Goal: Complete application form

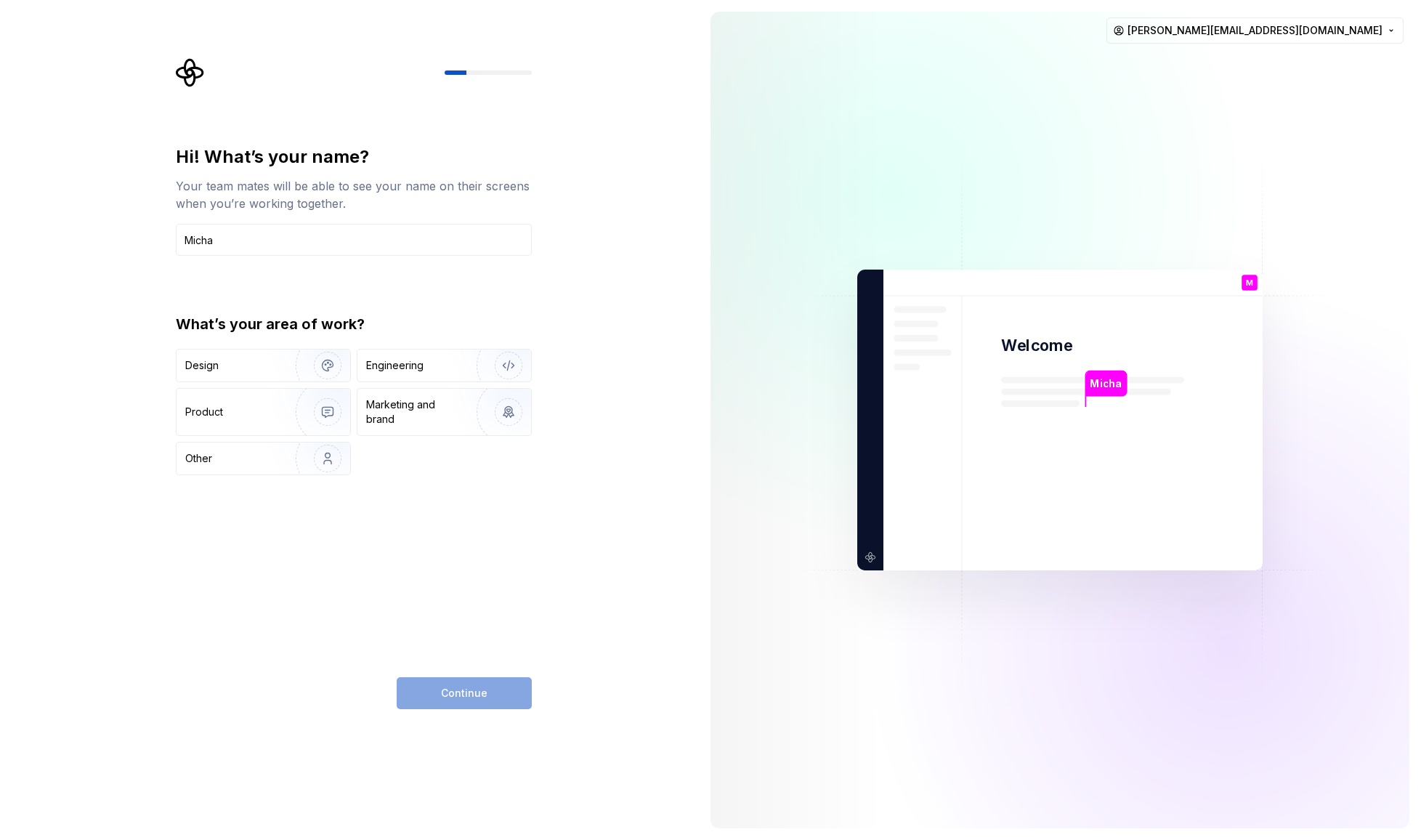
type input "Micha"
click at [229, 360] on div "Design" at bounding box center [231, 365] width 92 height 14
click at [495, 696] on button "Continue" at bounding box center [464, 694] width 135 height 32
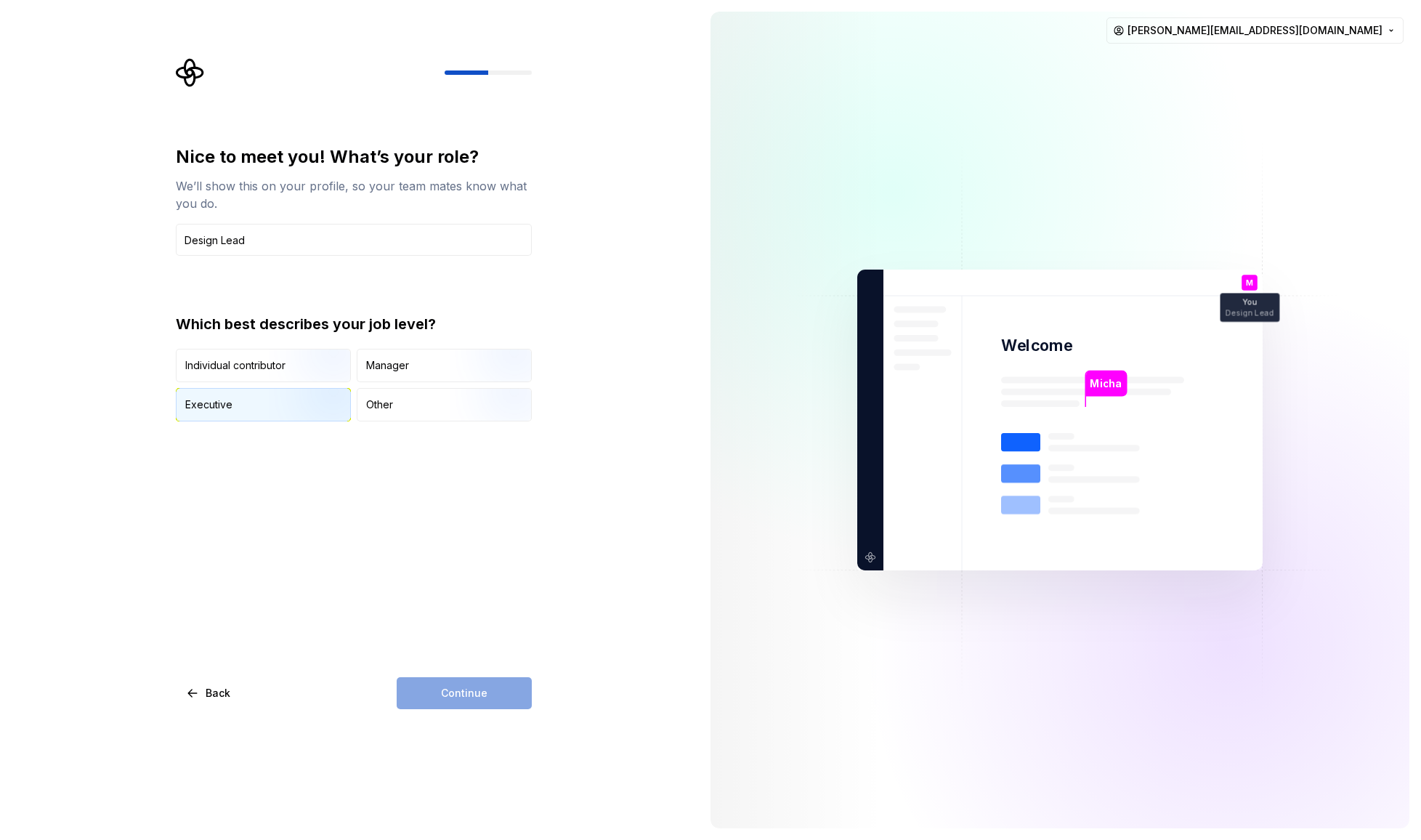
type input "Design Lead"
click at [278, 405] on img "button" at bounding box center [315, 422] width 93 height 97
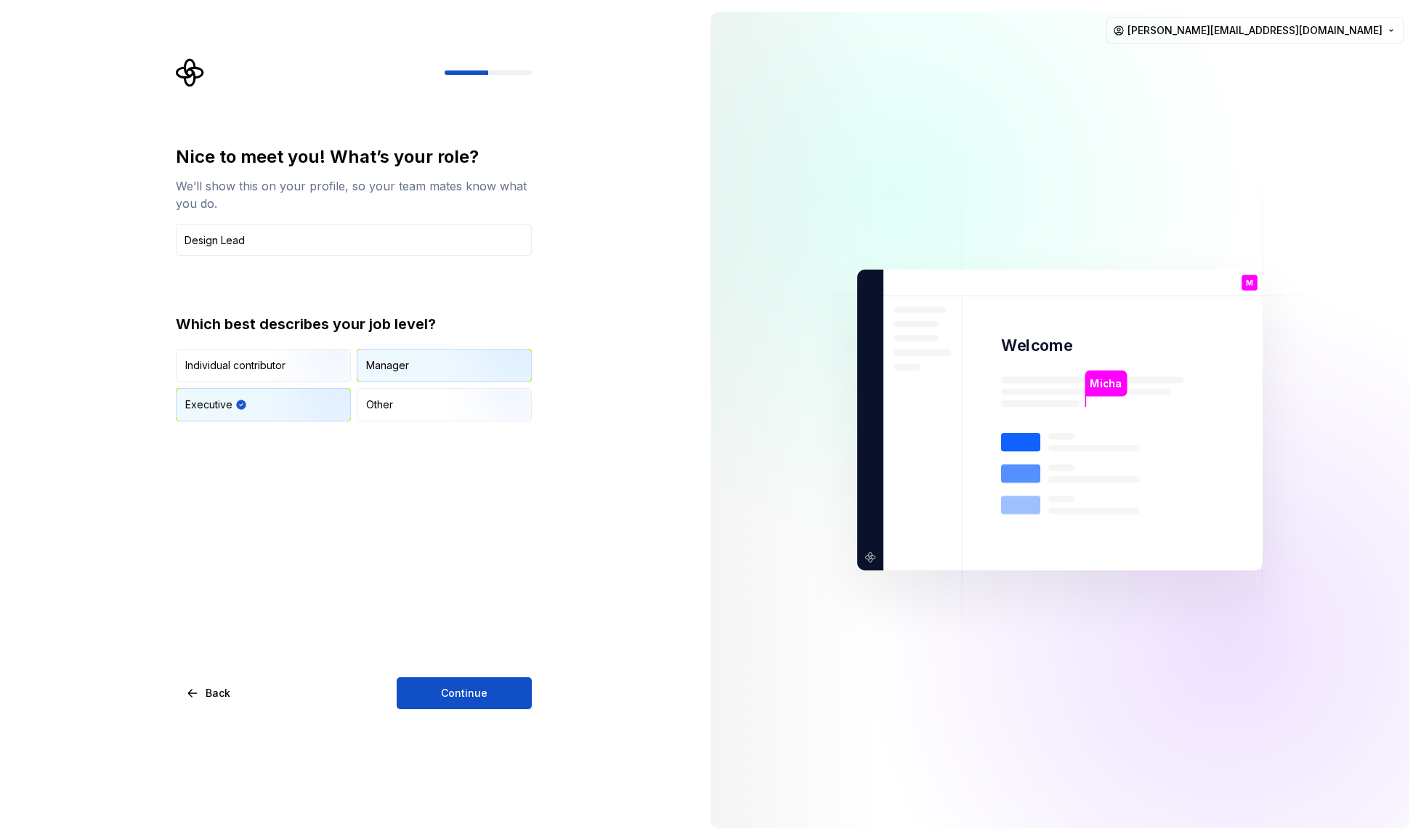
click at [436, 366] on div "Manager" at bounding box center [445, 366] width 174 height 32
click at [491, 684] on button "Continue" at bounding box center [464, 694] width 135 height 32
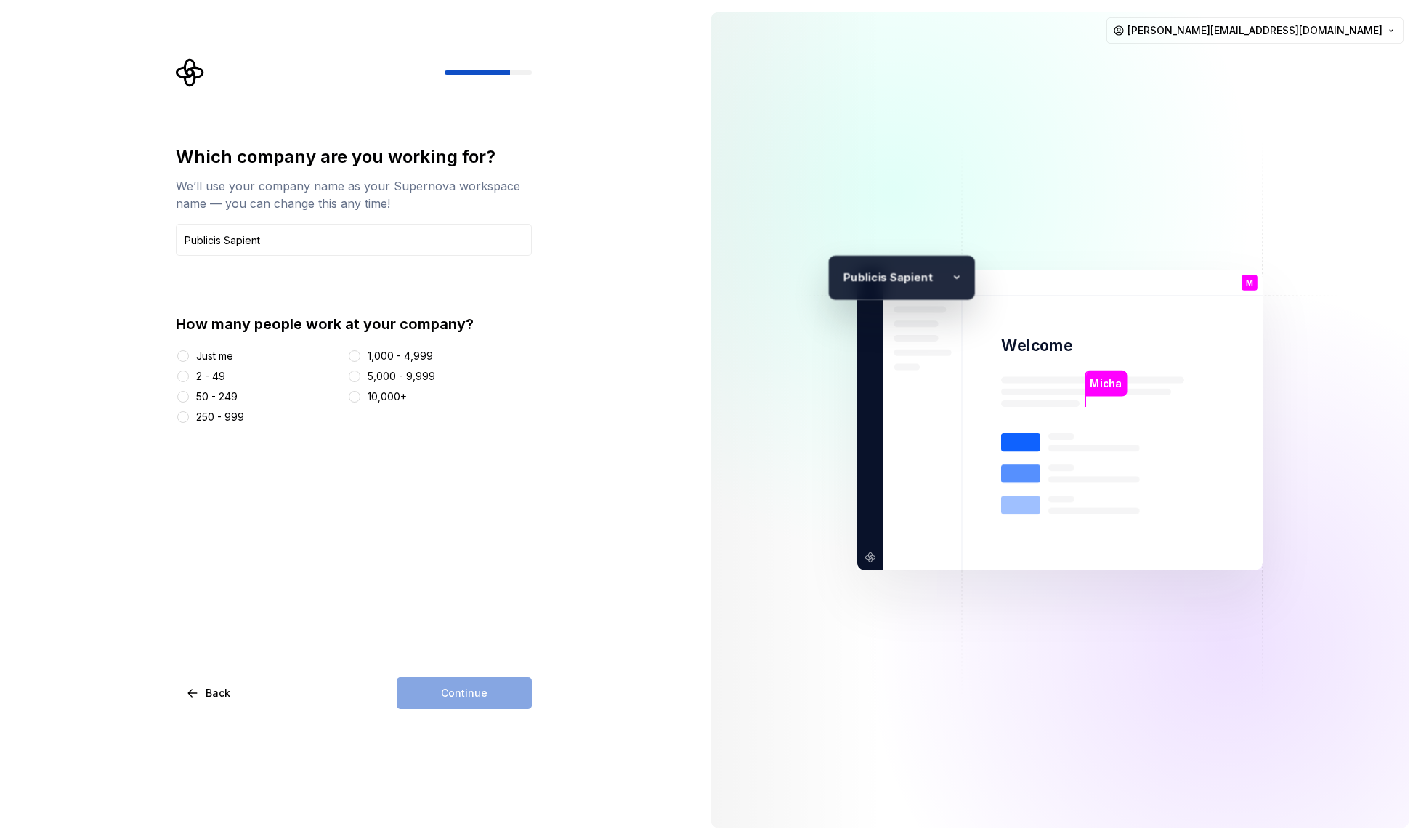
type input "Publicis Sapient"
click at [186, 373] on button "2 - 49" at bounding box center [183, 376] width 12 height 12
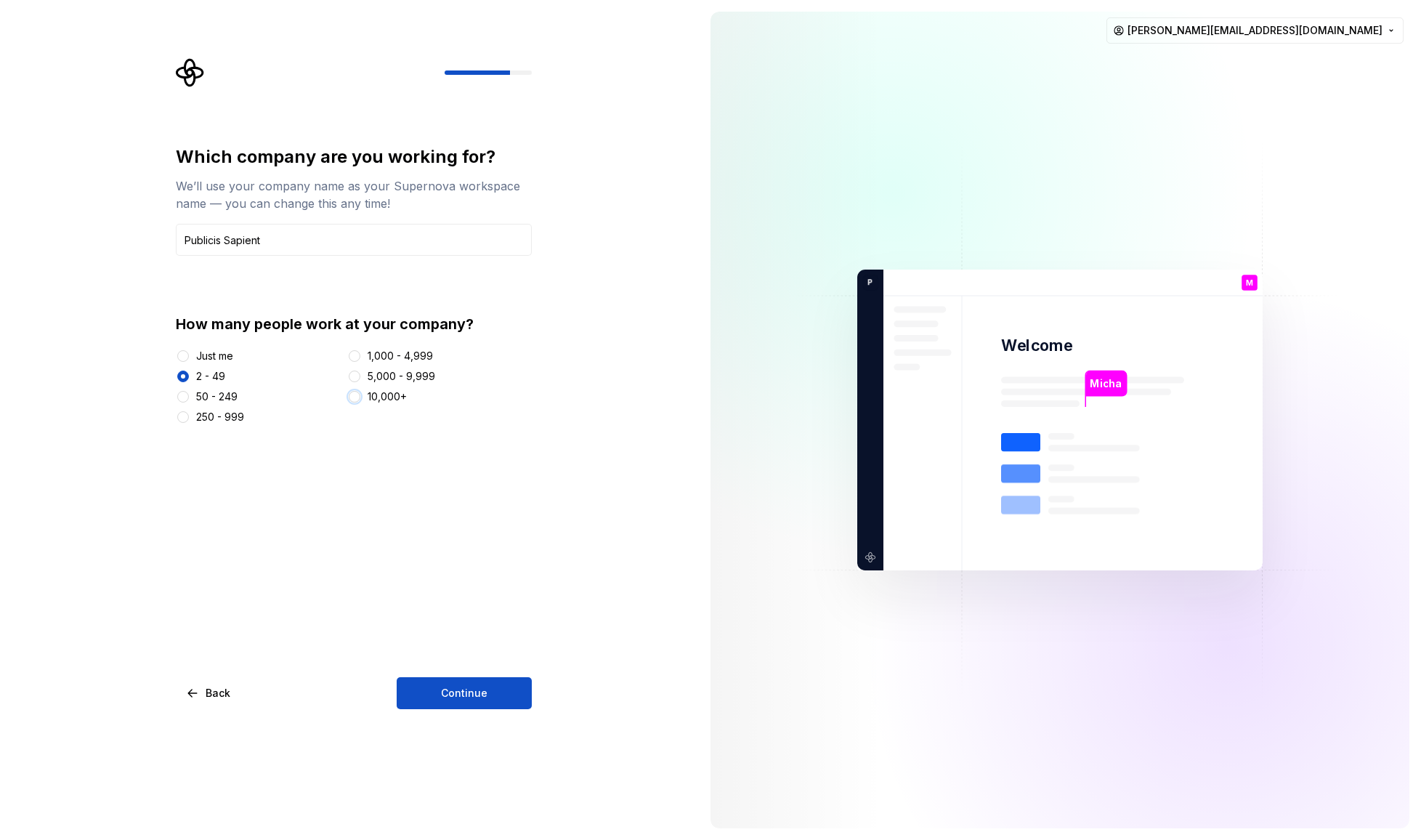
click at [358, 397] on button "10,000+" at bounding box center [354, 396] width 12 height 12
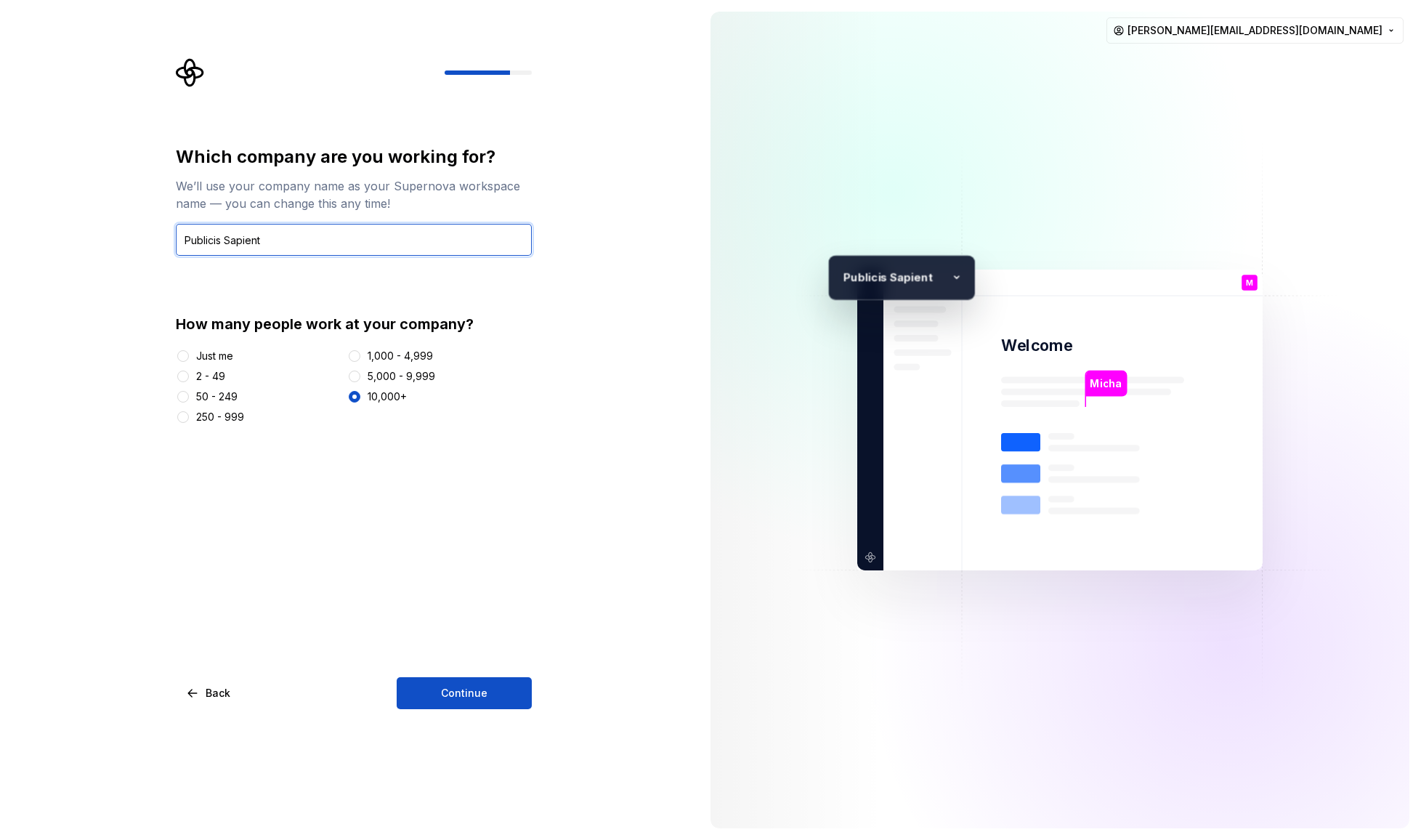
drag, startPoint x: 138, startPoint y: 230, endPoint x: 137, endPoint y: 256, distance: 26.0
click at [104, 229] on div "Which company are you working for? We’ll use your company name as your Supernov…" at bounding box center [349, 420] width 699 height 840
drag, startPoint x: 140, startPoint y: 310, endPoint x: 158, endPoint y: 299, distance: 21.1
click at [140, 309] on div "Which company are you working for? We’ll use your company name as your Supernov…" at bounding box center [349, 420] width 699 height 840
drag, startPoint x: 297, startPoint y: 244, endPoint x: 189, endPoint y: 245, distance: 108.0
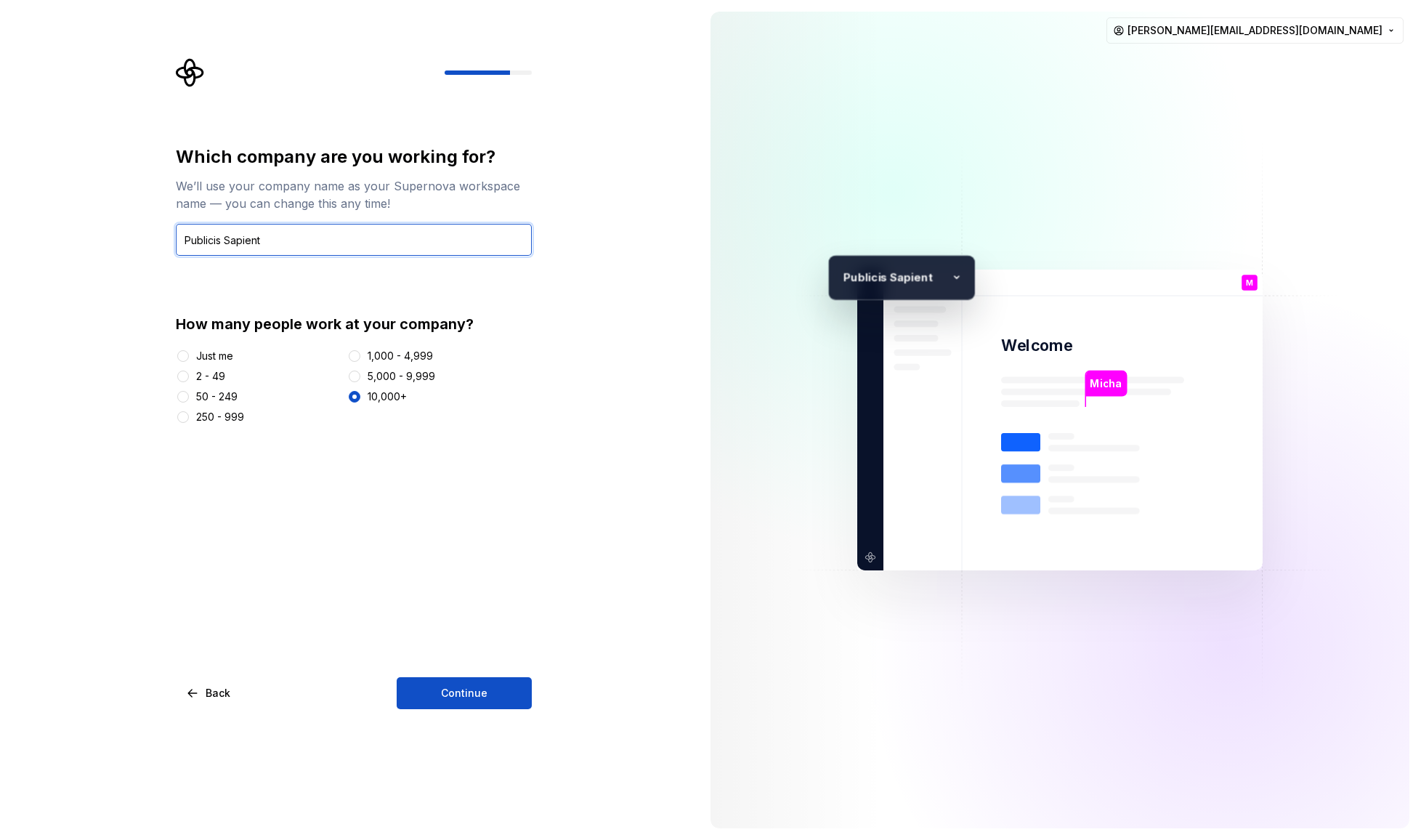
click at [178, 237] on input "Publicis Sapient" at bounding box center [353, 240] width 356 height 32
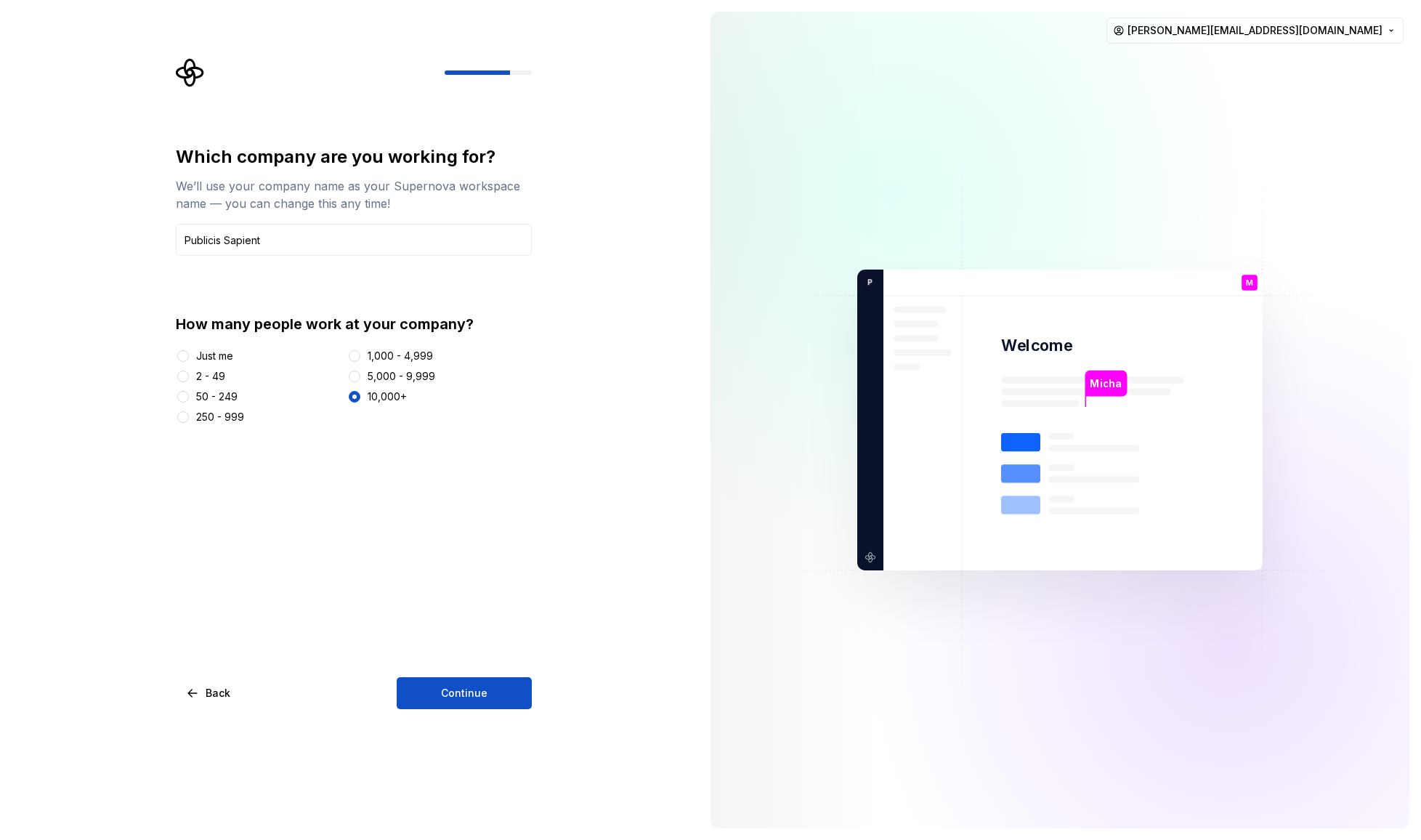
click at [353, 479] on div "Which company are you working for? We’ll use your company name as your Supernov…" at bounding box center [353, 428] width 356 height 564
click at [483, 685] on button "Continue" at bounding box center [464, 694] width 135 height 32
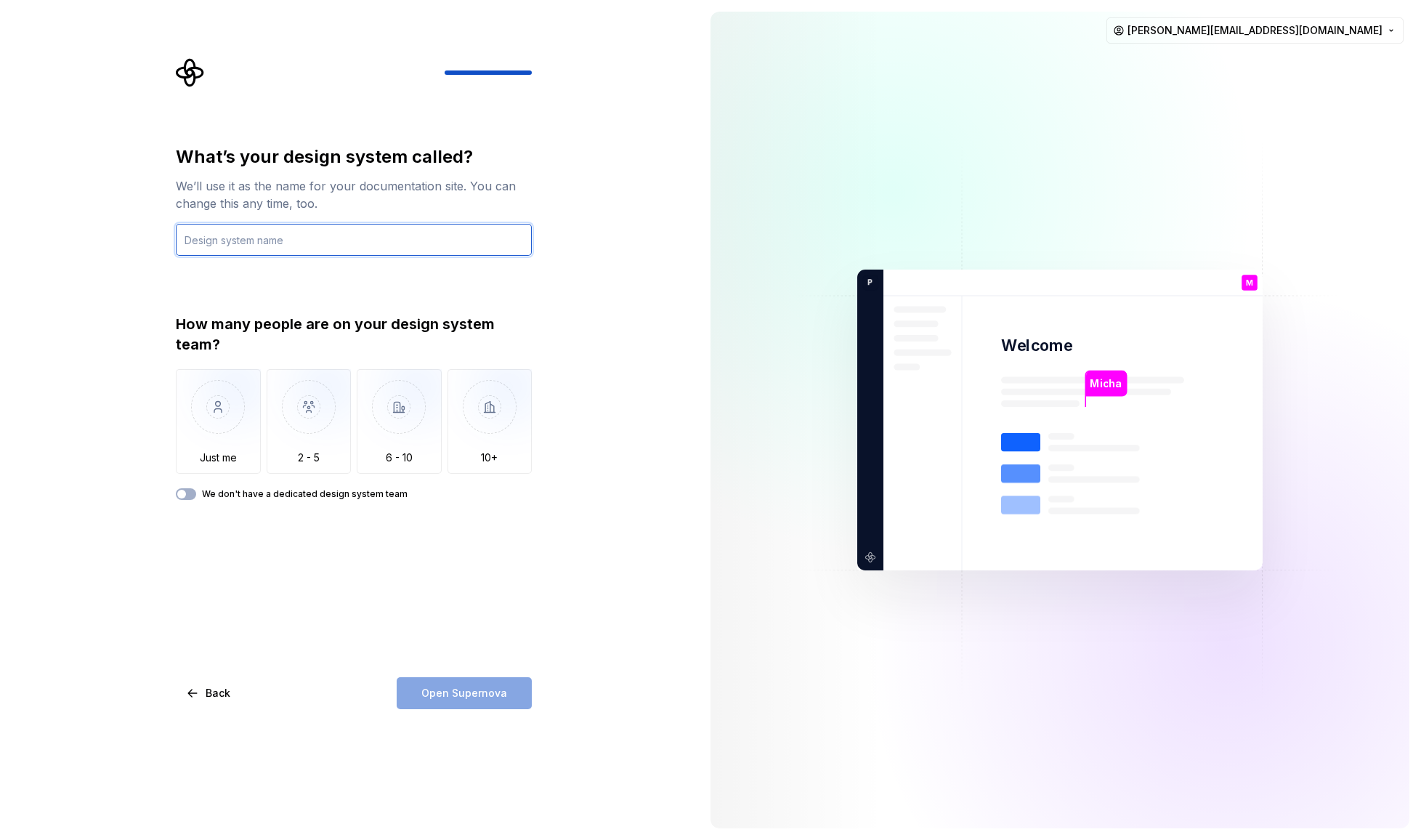
click at [258, 246] on input "text" at bounding box center [353, 240] width 356 height 32
paste input "diriyah"
drag, startPoint x: 186, startPoint y: 240, endPoint x: 162, endPoint y: 241, distance: 24.0
click at [171, 240] on div "What’s your design system called? We’ll use it as the name for your documentati…" at bounding box center [358, 383] width 382 height 651
click at [237, 240] on input "Diriyah" at bounding box center [353, 240] width 356 height 32
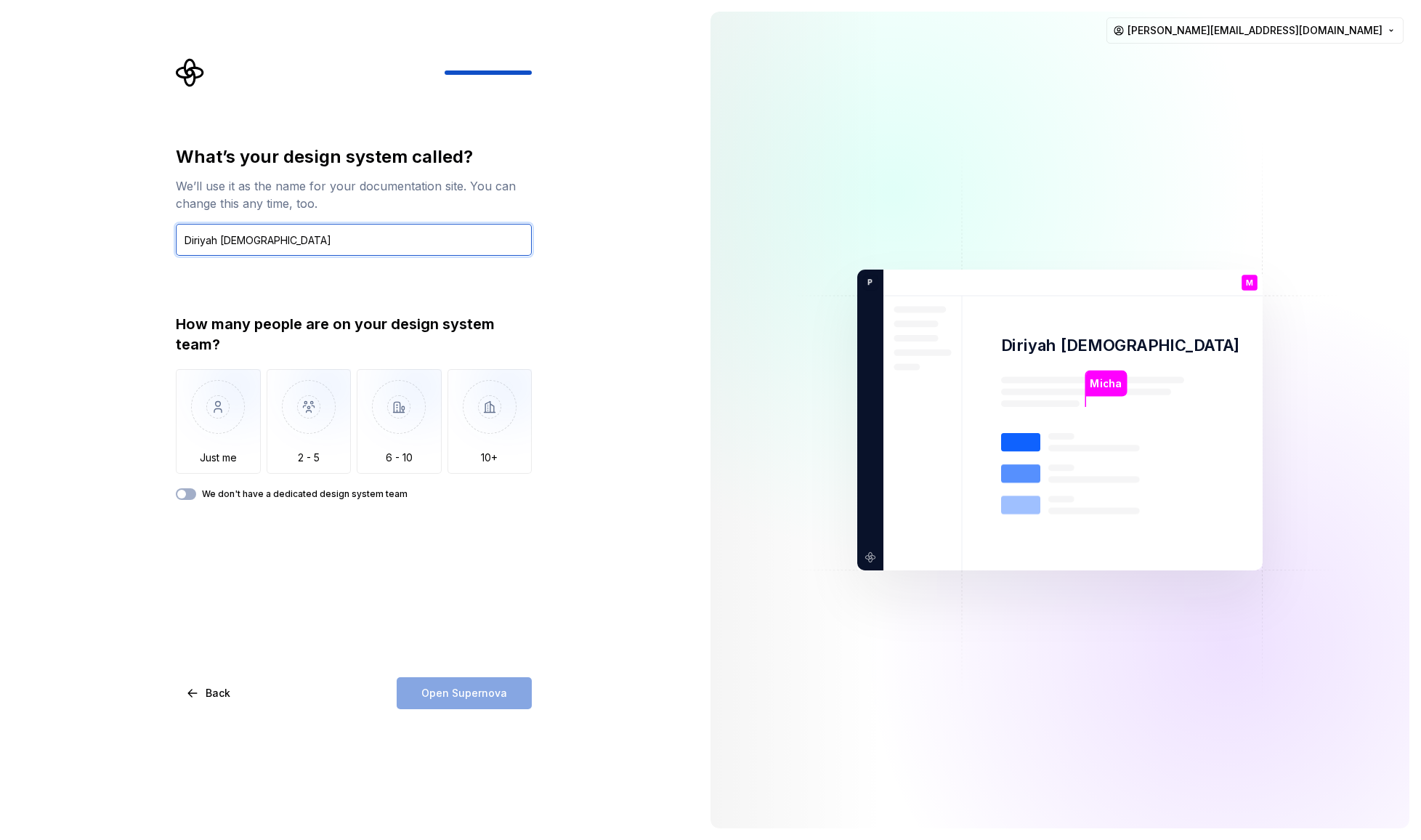
click at [246, 243] on input "Diriyah [DEMOGRAPHIC_DATA]" at bounding box center [353, 240] width 356 height 32
drag, startPoint x: 217, startPoint y: 239, endPoint x: 141, endPoint y: 240, distance: 76.0
click at [141, 240] on div "What’s your design system called? We’ll use it as the name for your documentati…" at bounding box center [349, 420] width 699 height 840
paste input "text"
click at [189, 240] on input "Diriyah [DEMOGRAPHIC_DATA]" at bounding box center [353, 240] width 356 height 32
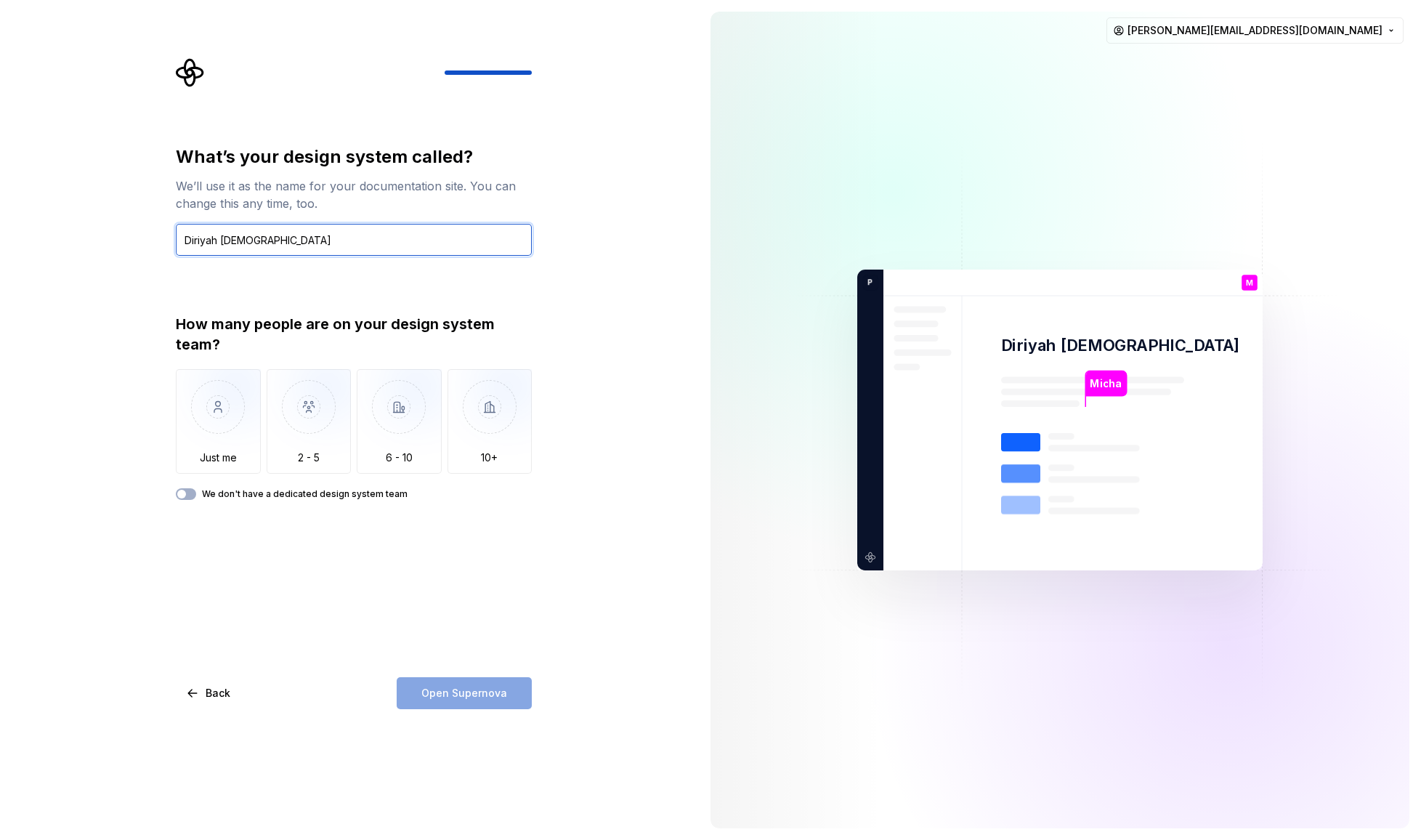
type input "Diriyah [DEMOGRAPHIC_DATA]"
click at [266, 239] on input "Diriyah [DEMOGRAPHIC_DATA]" at bounding box center [353, 240] width 356 height 32
click at [487, 402] on img "button" at bounding box center [490, 418] width 85 height 97
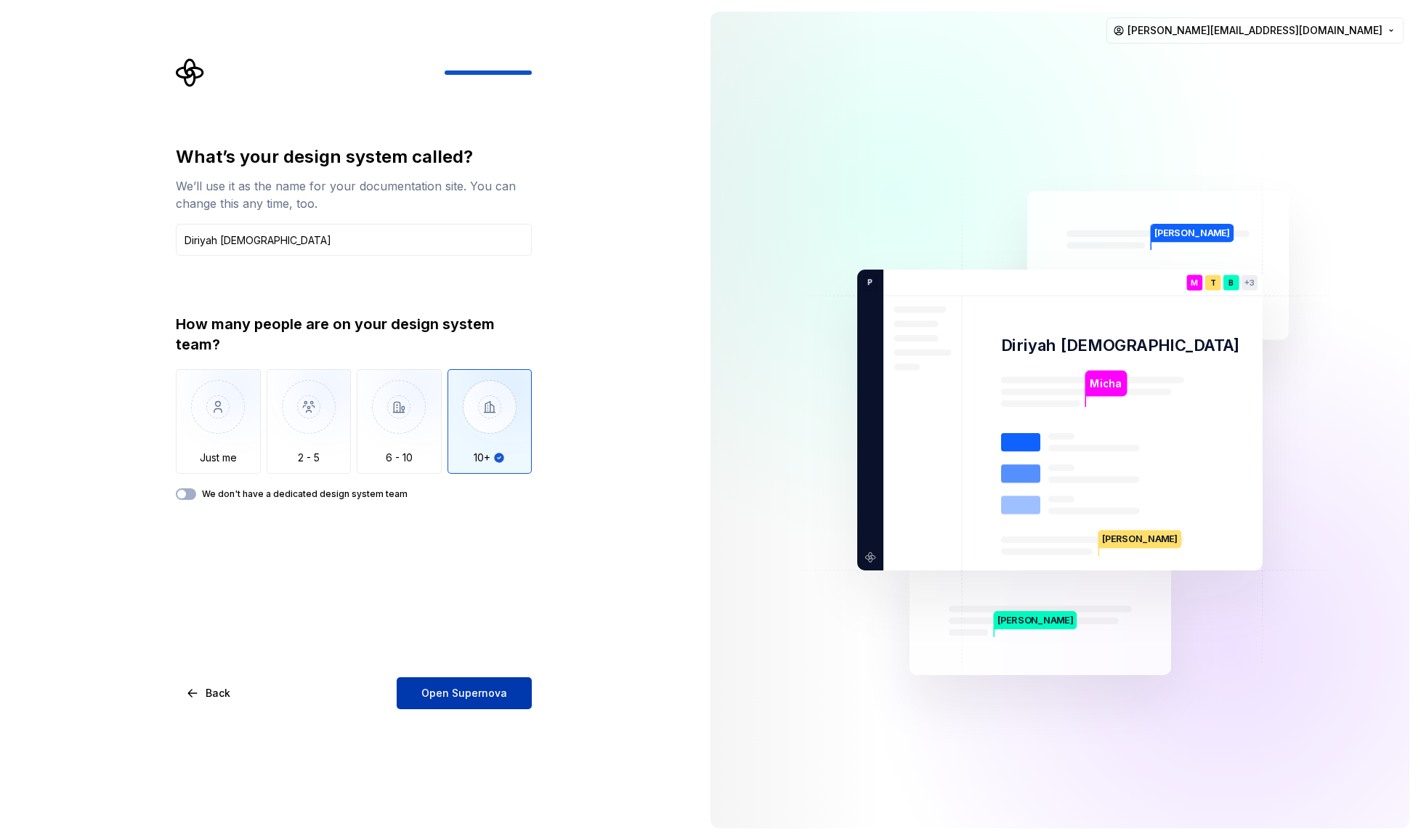
click at [480, 697] on span "Open Supernova" at bounding box center [464, 694] width 86 height 14
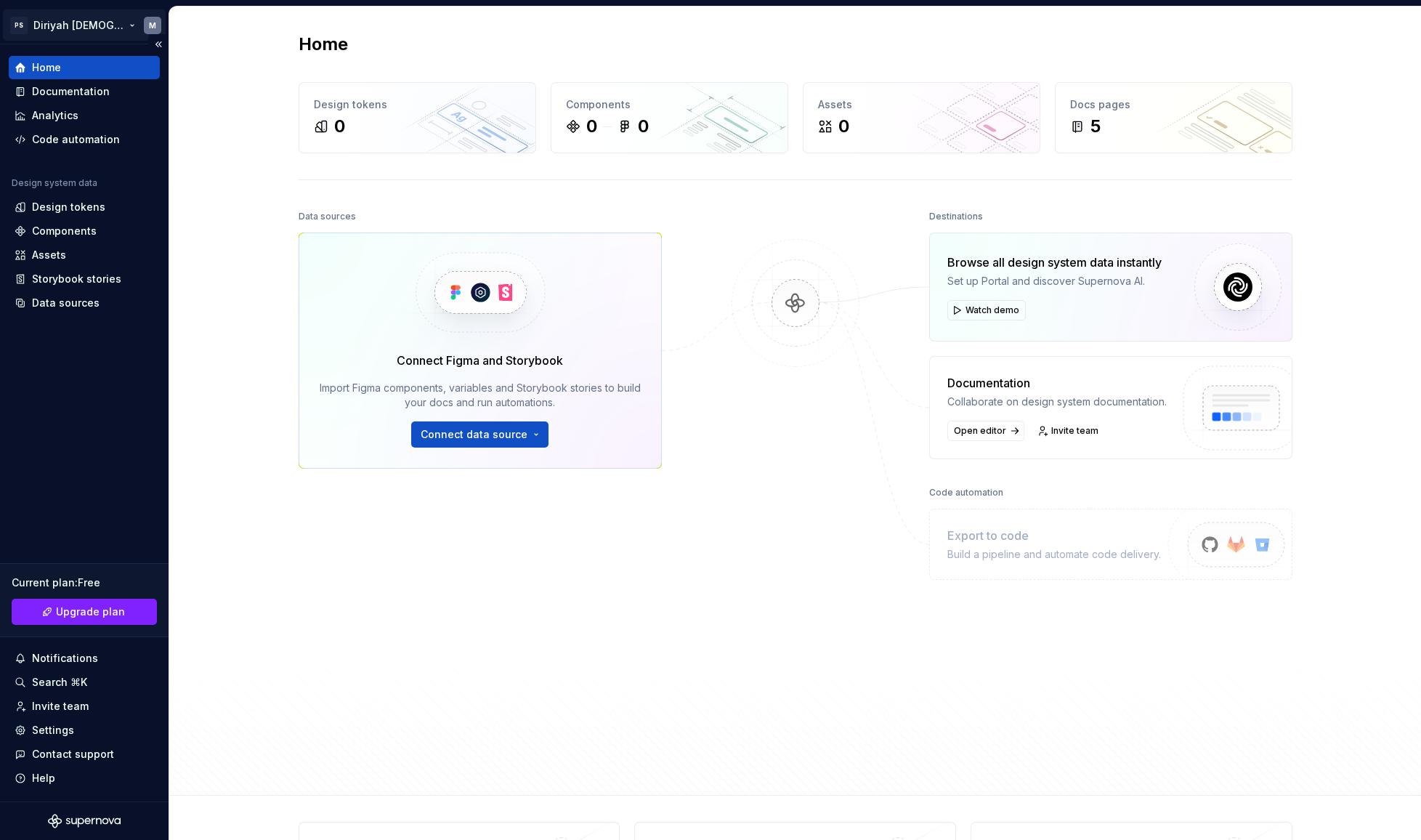
click at [98, 27] on html "PS Diriyah LDS M Home Documentation Analytics Code automation Design system dat…" at bounding box center [710, 420] width 1421 height 840
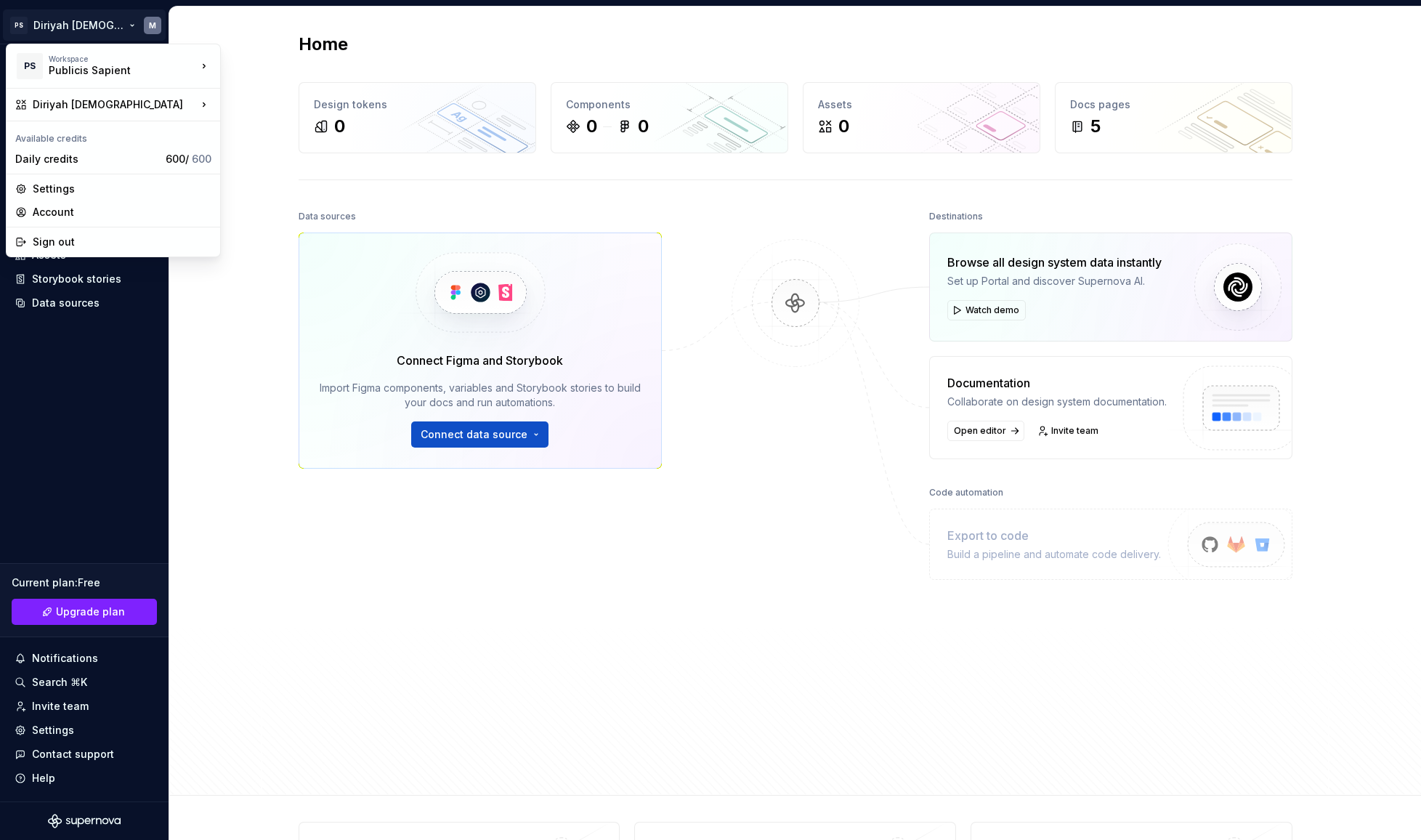
click at [267, 24] on html "PS Diriyah LDS M Home Documentation Analytics Code automation Design system dat…" at bounding box center [710, 420] width 1421 height 840
